Goal: Task Accomplishment & Management: Manage account settings

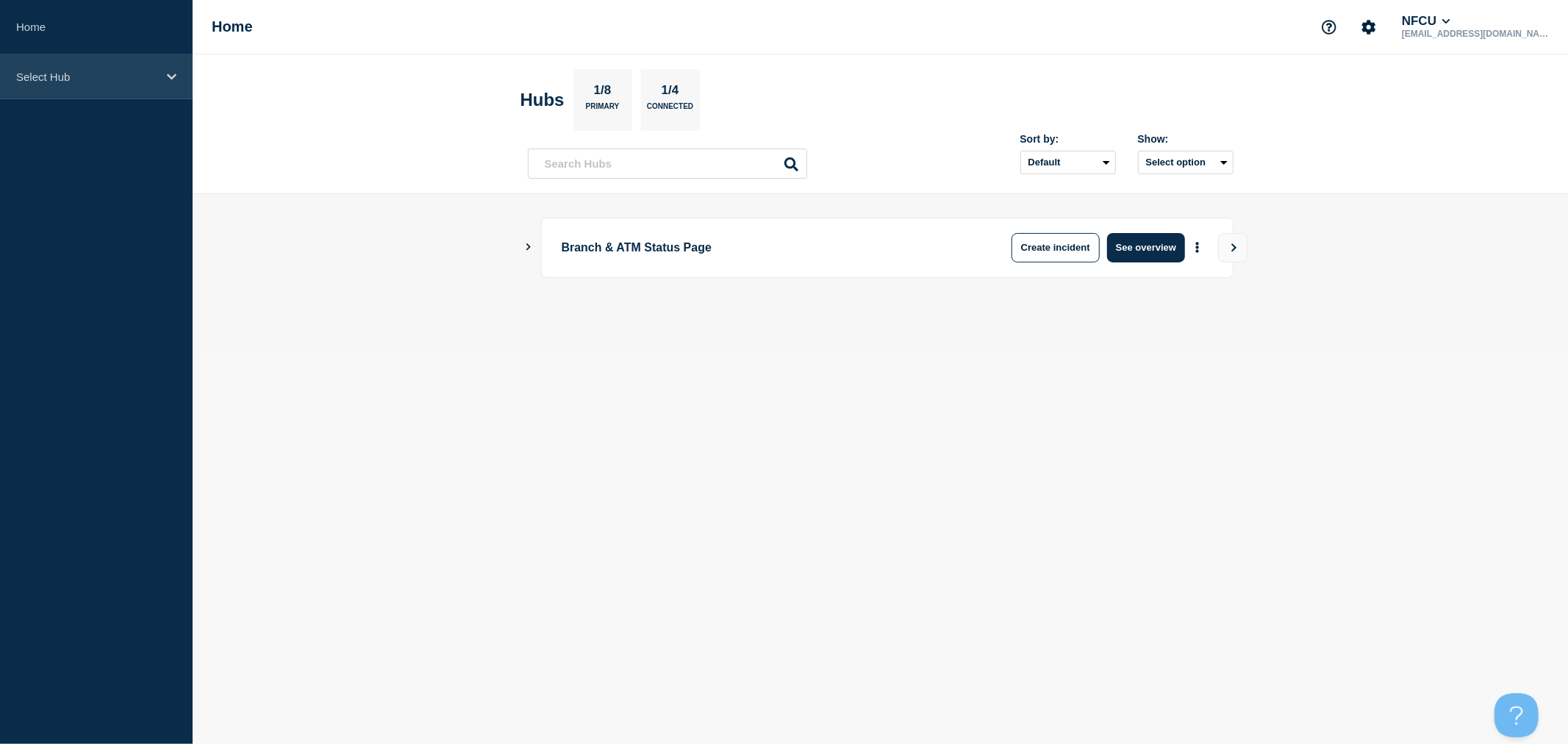
click at [87, 86] on div "Select Hub" at bounding box center [96, 76] width 193 height 45
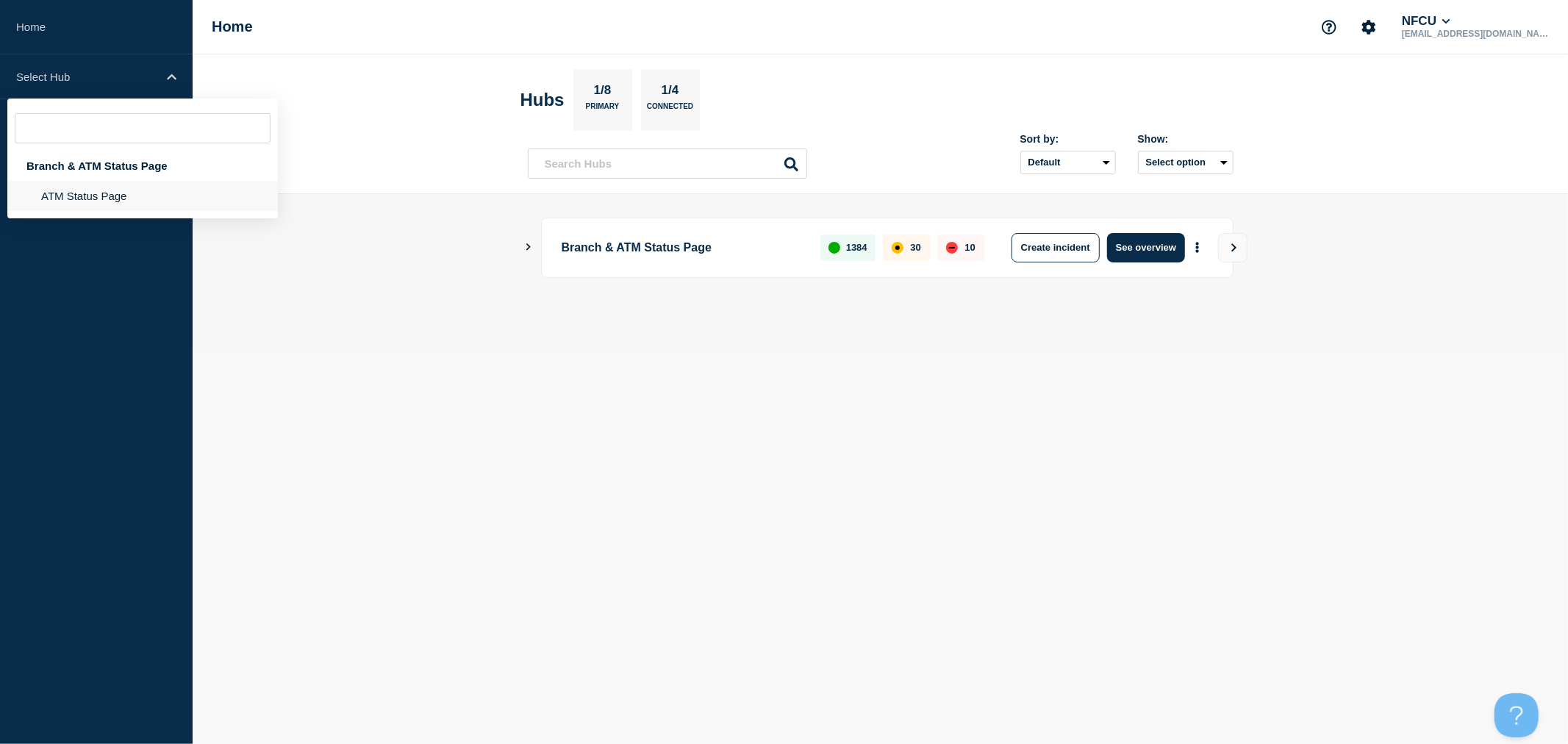
click at [82, 187] on li "ATM Status Page" at bounding box center [142, 196] width 270 height 30
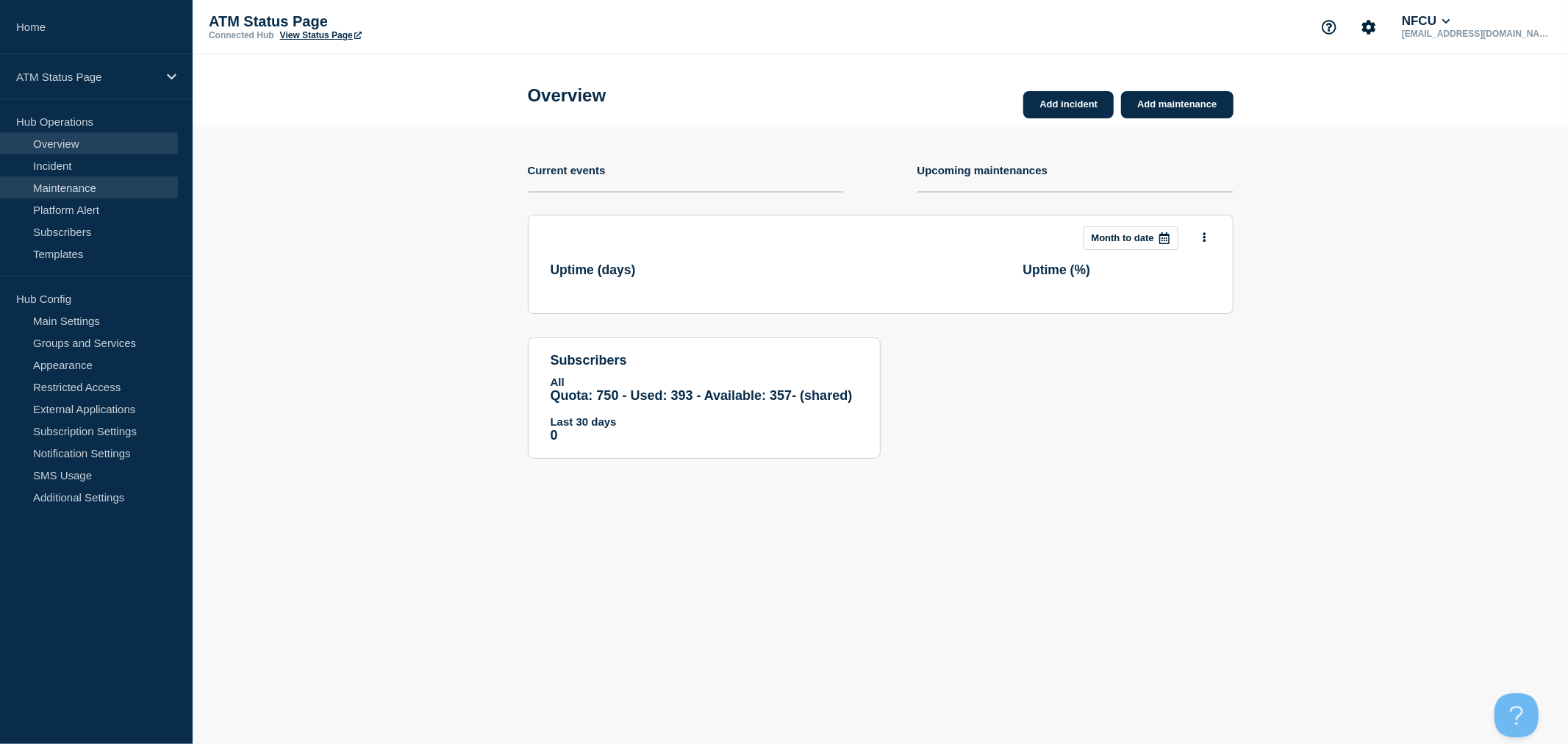
click at [54, 193] on link "Maintenance" at bounding box center [89, 187] width 178 height 22
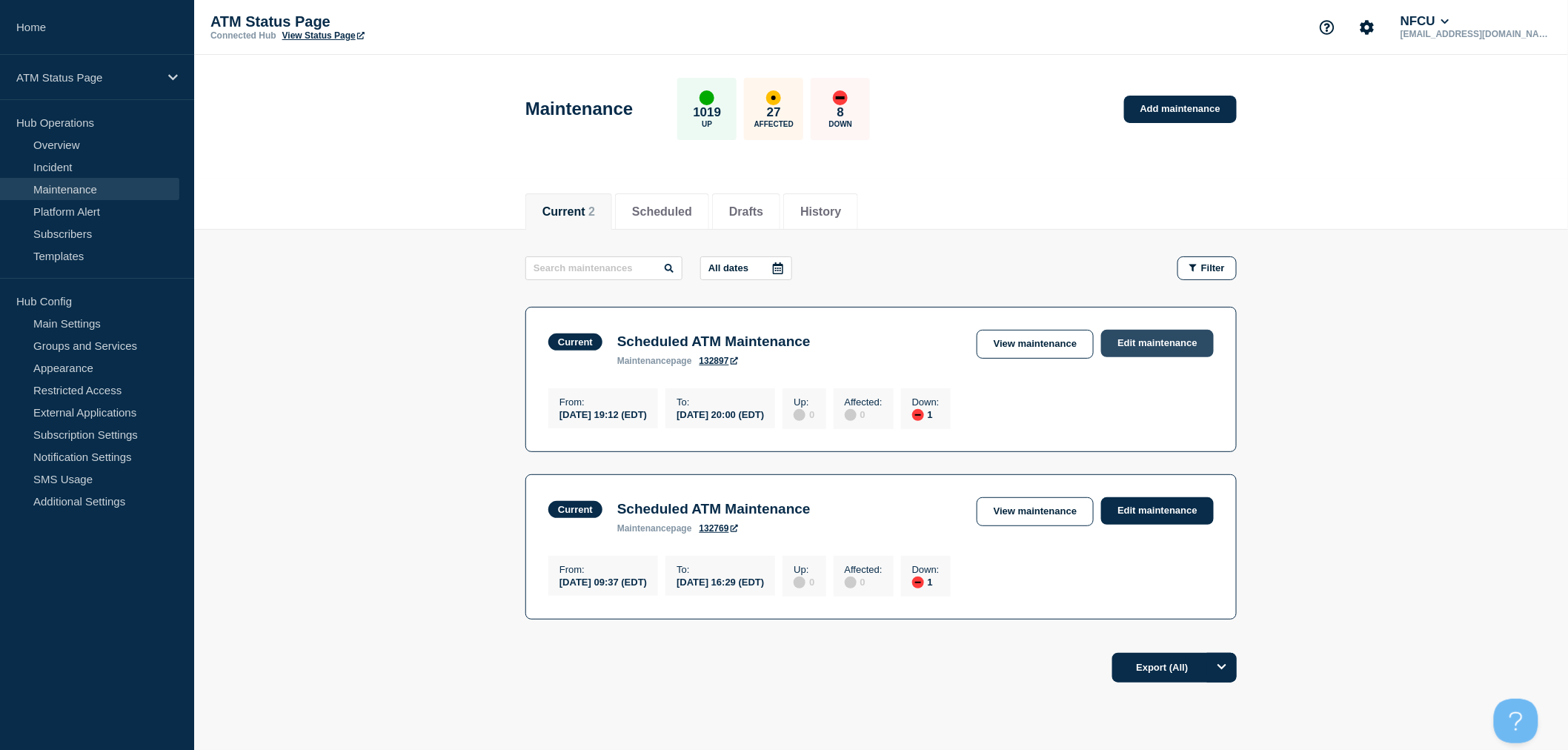
click at [1144, 350] on link "Edit maintenance" at bounding box center [1157, 344] width 113 height 28
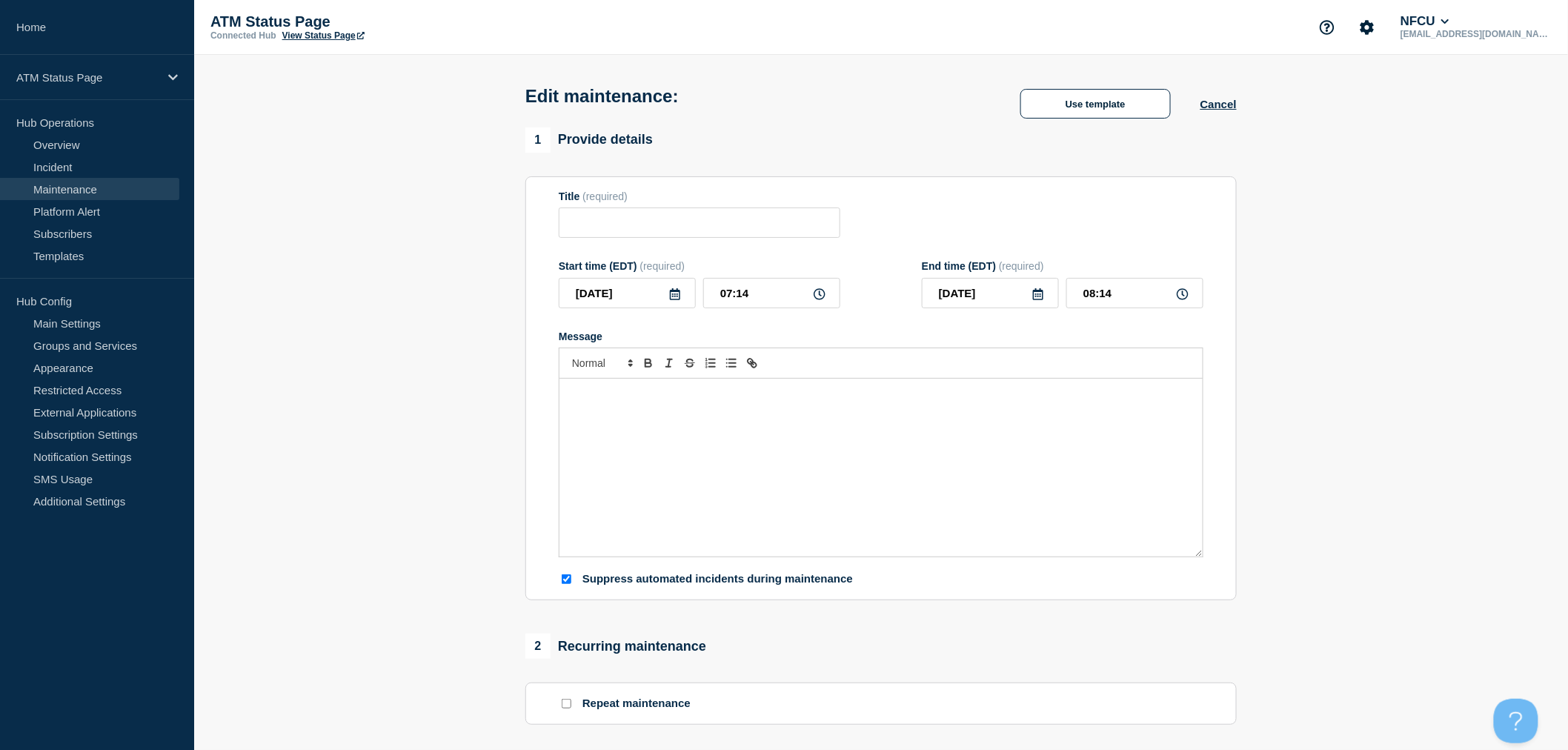
type input "Scheduled ATM Maintenance"
type input "2025-08-09"
type input "19:12"
type input "2025-09-05"
type input "20:00"
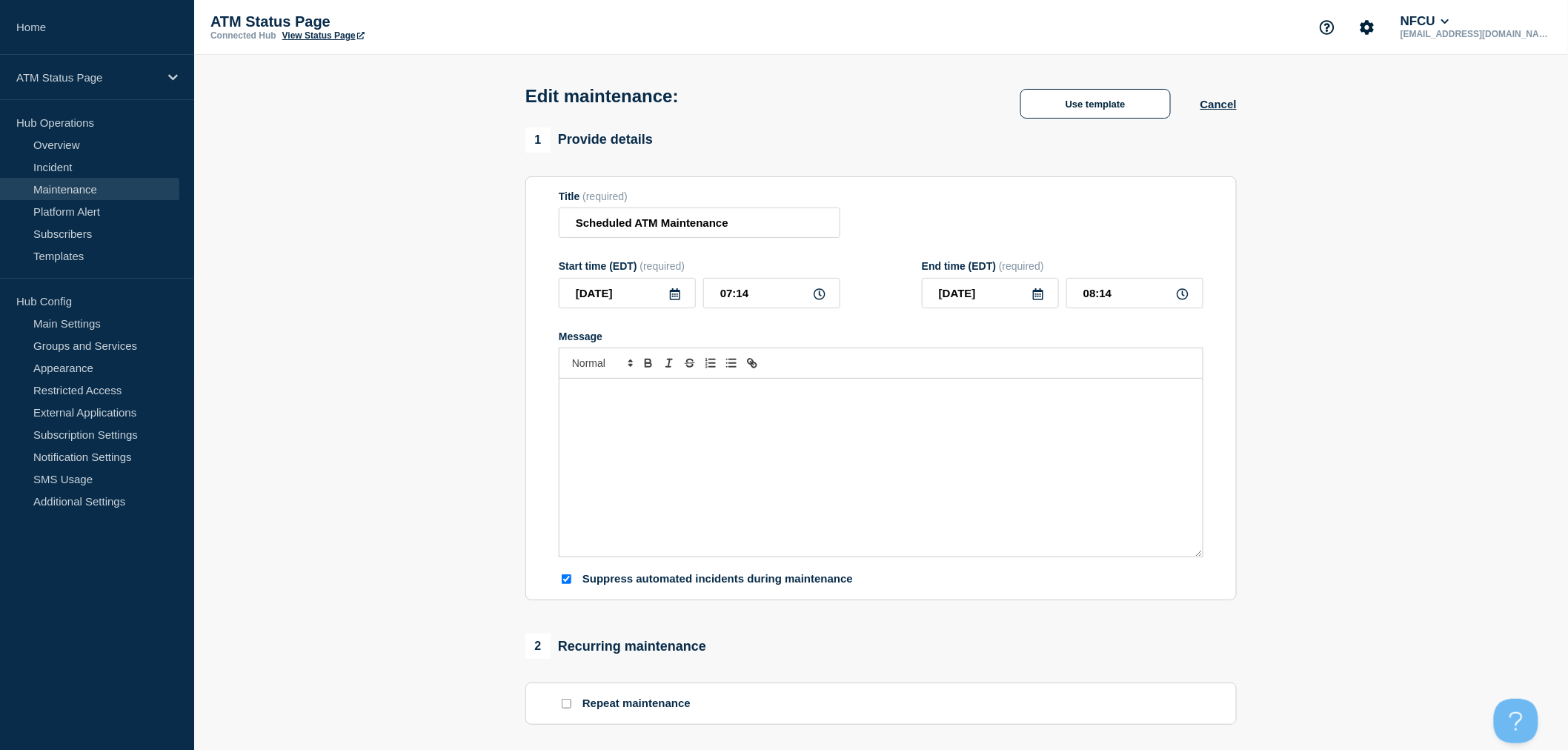
checkbox input "true"
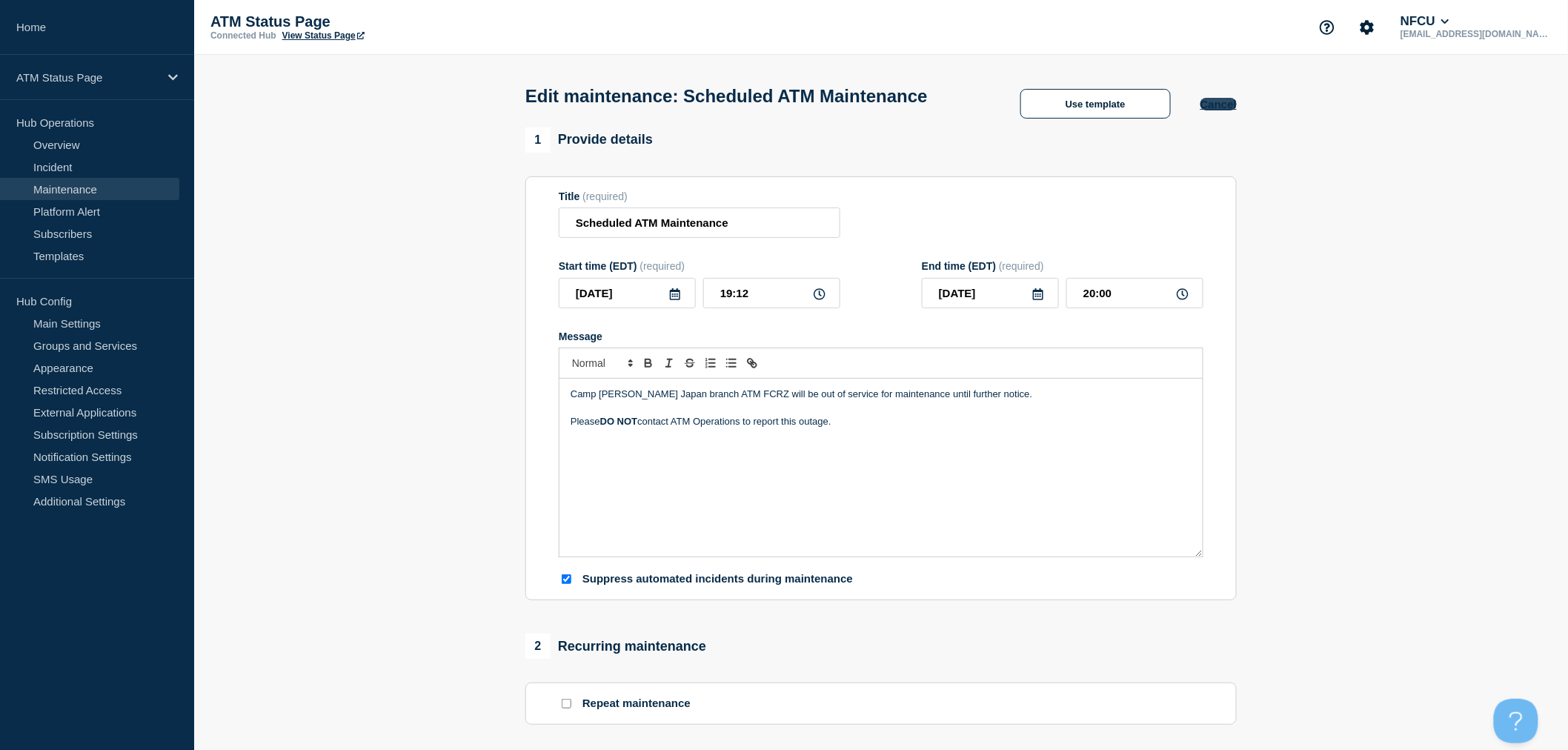
click at [1233, 107] on button "Cancel" at bounding box center [1218, 104] width 37 height 13
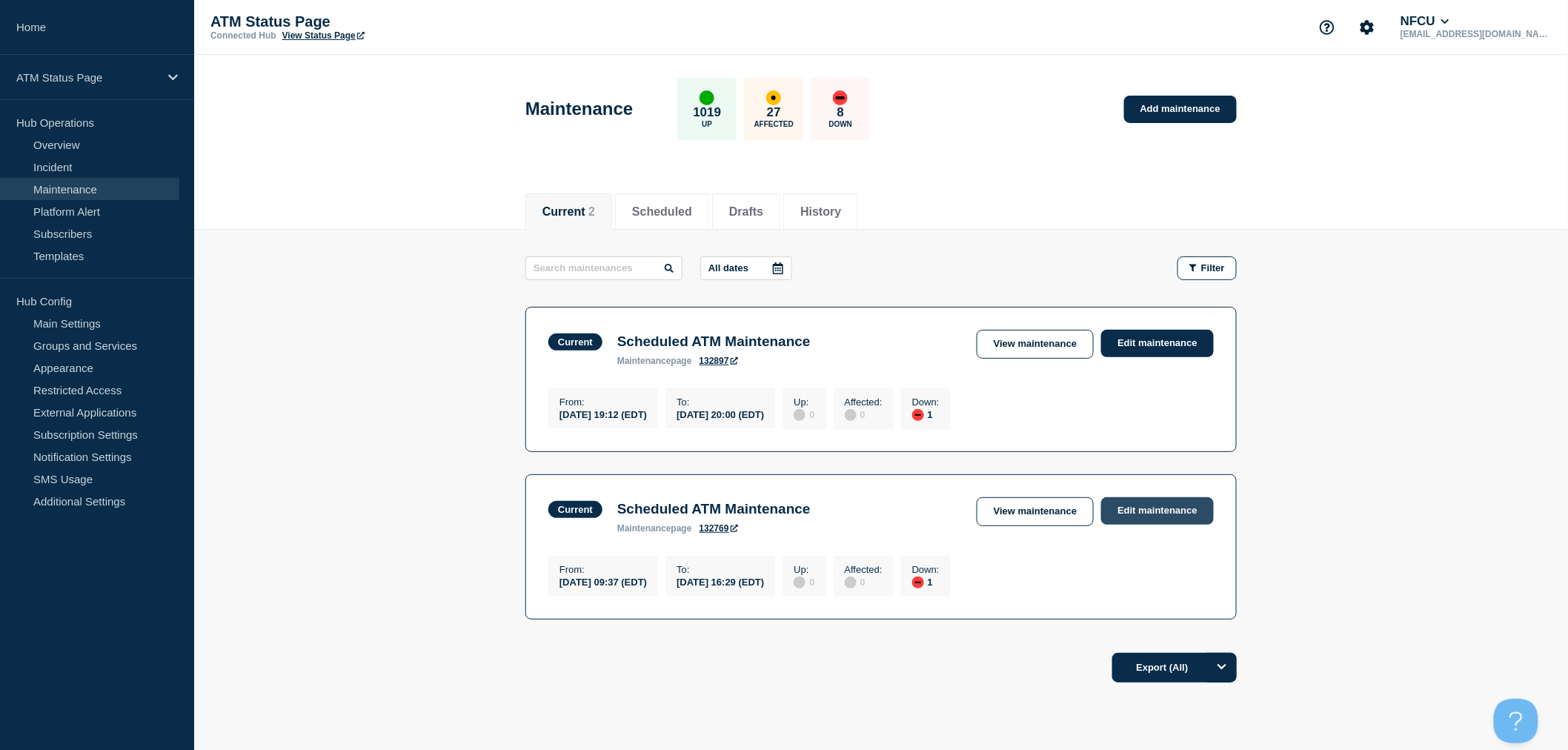
click at [1185, 518] on link "Edit maintenance" at bounding box center [1157, 511] width 113 height 28
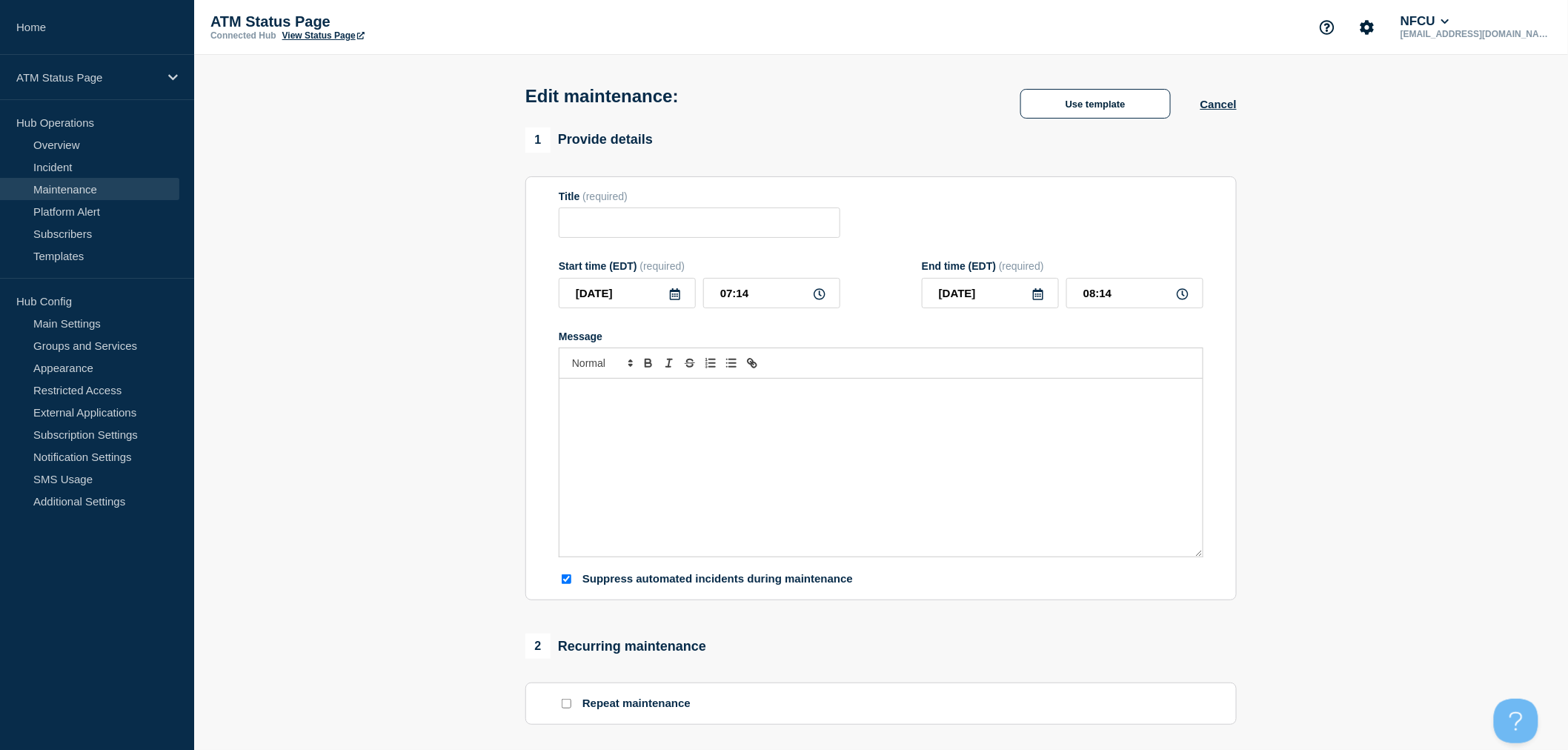
type input "Scheduled ATM Maintenance"
type input "2025-08-12"
type input "09:37"
type input "2025-08-19"
type input "16:29"
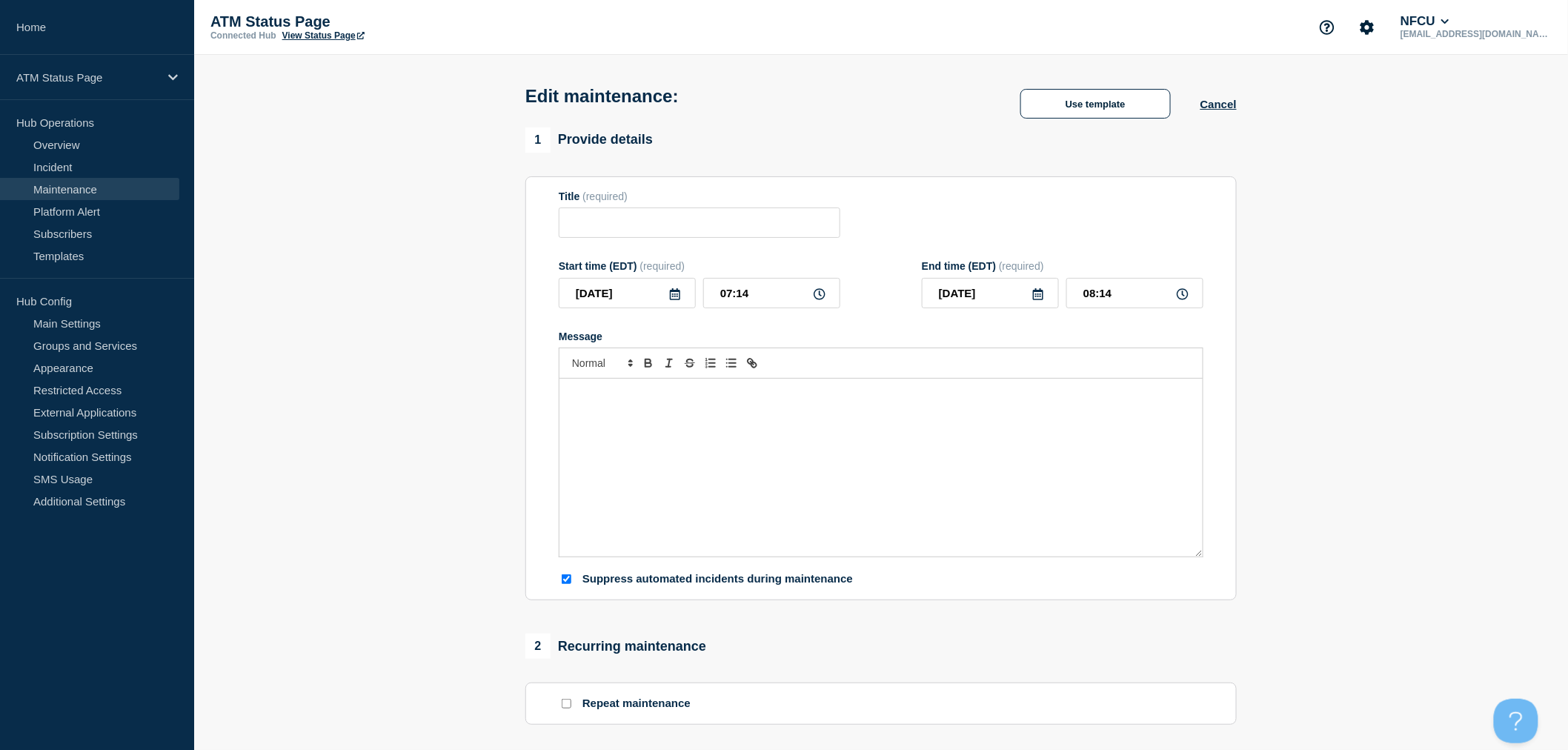
checkbox input "true"
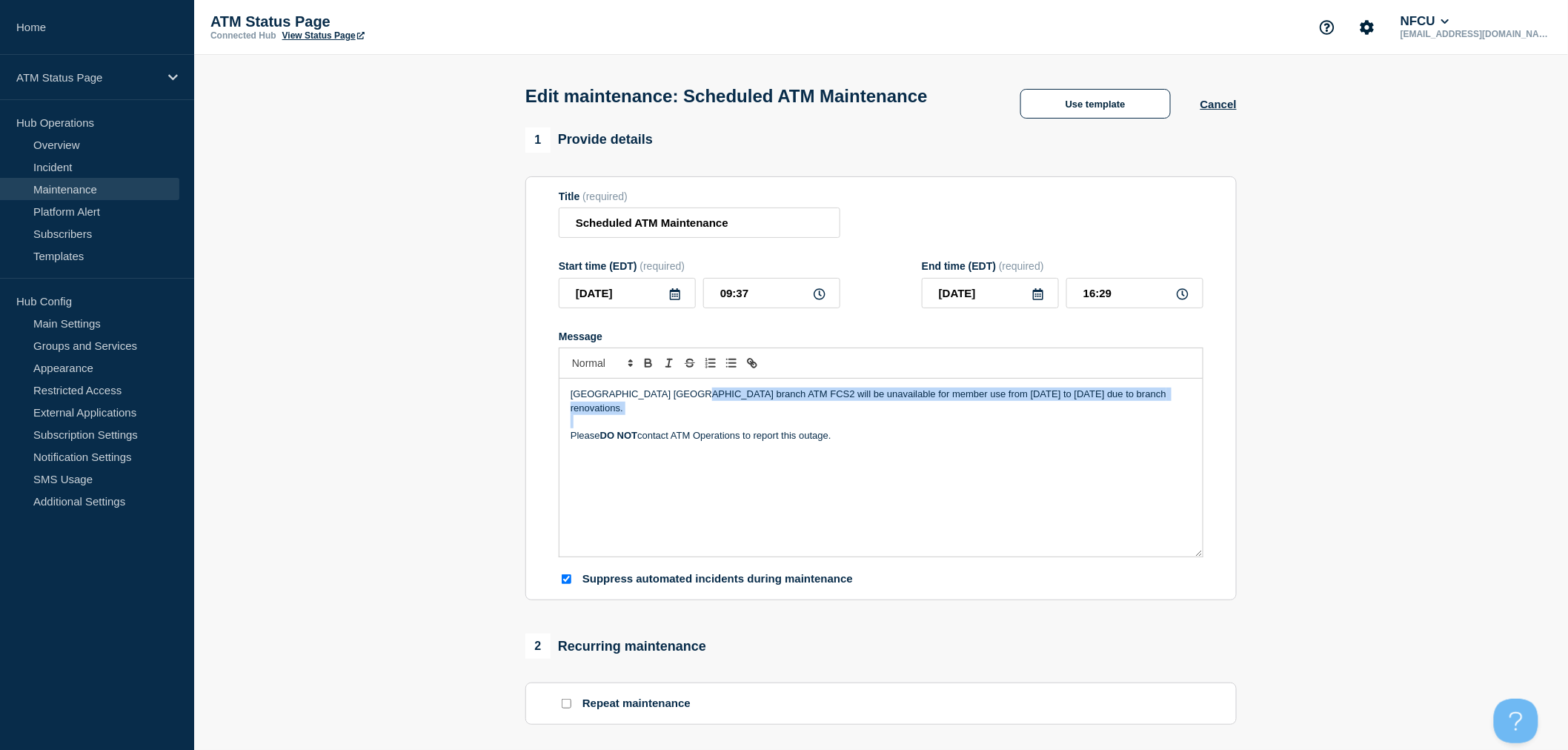
drag, startPoint x: 991, startPoint y: 417, endPoint x: 685, endPoint y: 391, distance: 307.1
click at [685, 391] on div "Duncanville TX branch ATM FCS2 will be unavailable for member use from August 1…" at bounding box center [881, 468] width 643 height 178
click at [877, 429] on p "Please DO NOT contact ATM Operations to report this outage." at bounding box center [881, 436] width 621 height 13
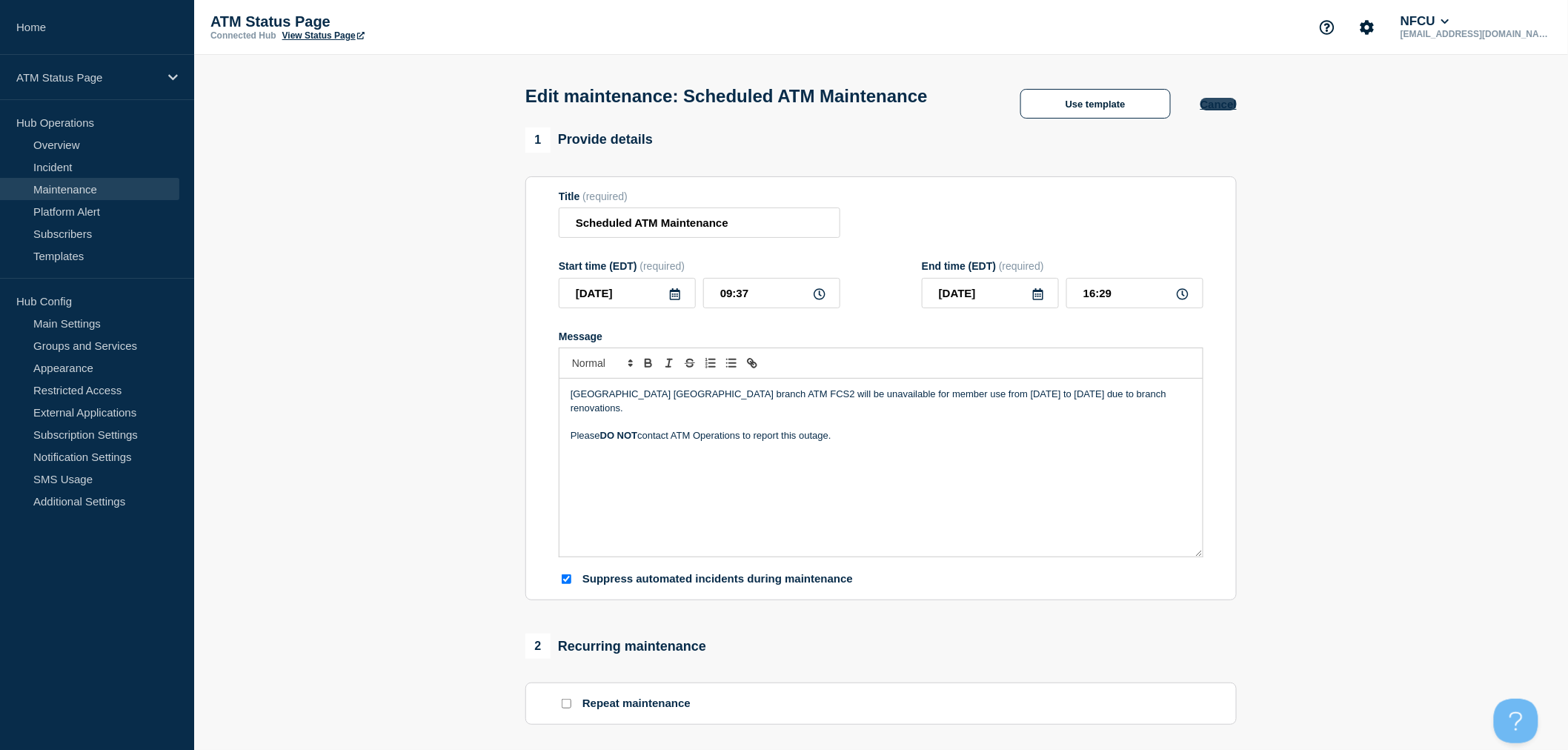
click at [1214, 105] on button "Cancel" at bounding box center [1218, 104] width 37 height 13
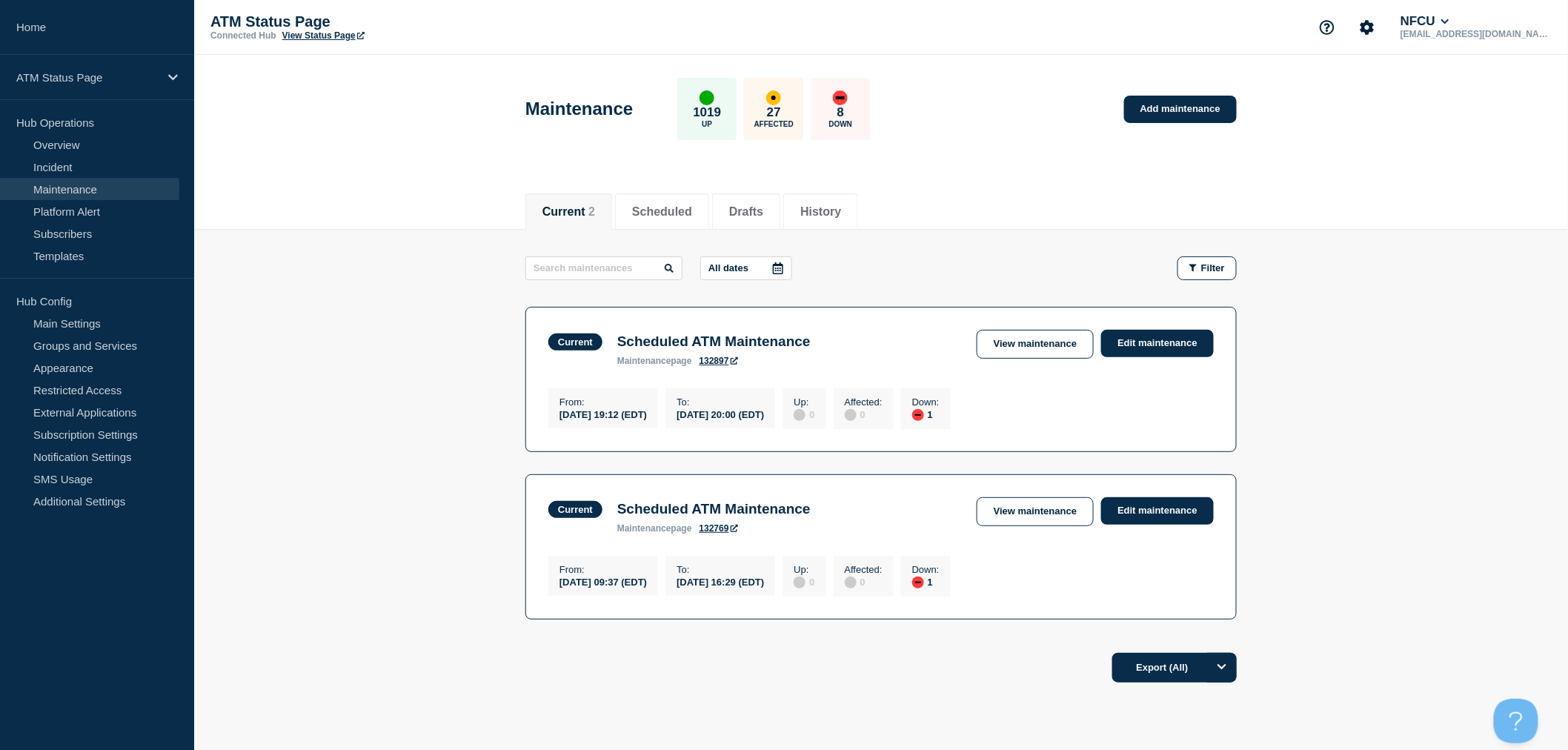
click at [1454, 315] on main "All dates Filter Current 1 Down Scheduled ATM Maintenance From 2025-08-09 19:12…" at bounding box center [881, 436] width 1375 height 412
